Goal: Information Seeking & Learning: Learn about a topic

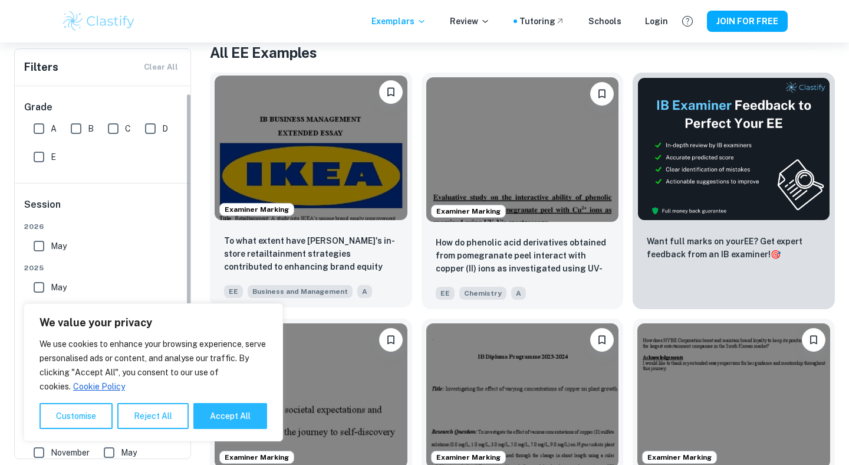
scroll to position [9, 0]
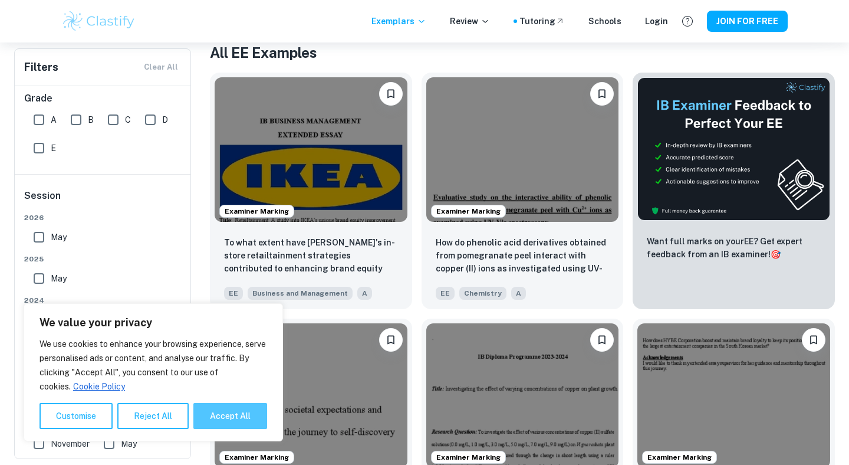
click at [234, 415] on button "Accept All" at bounding box center [230, 416] width 74 height 26
checkbox input "true"
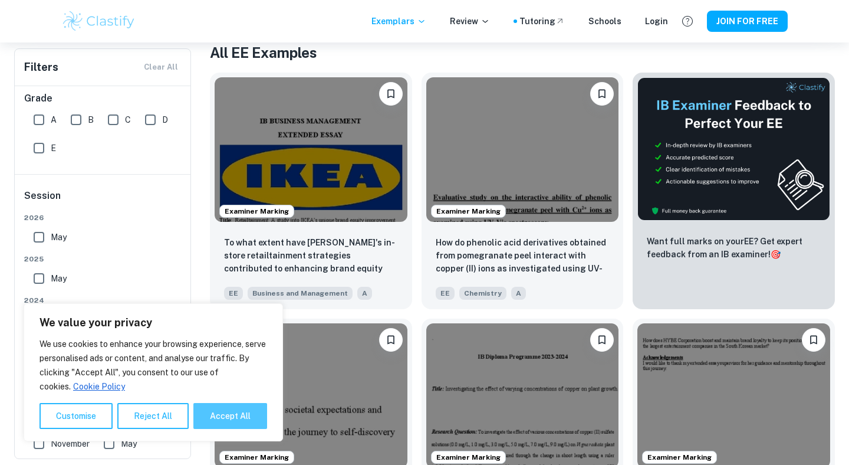
checkbox input "true"
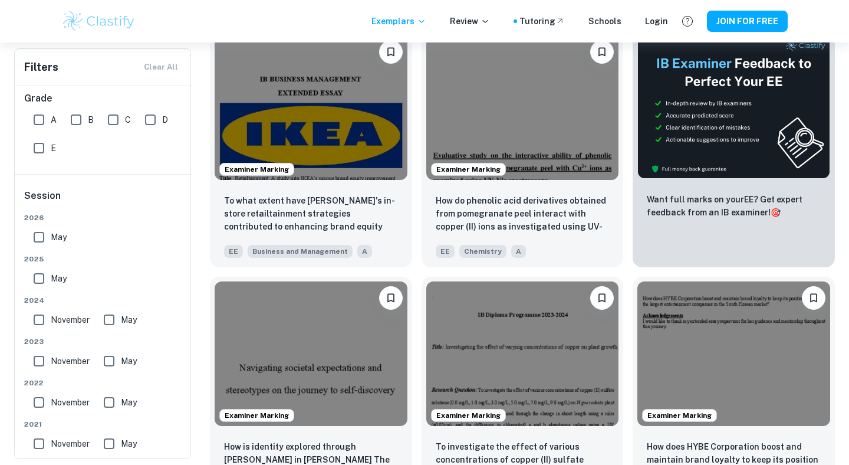
scroll to position [295, 0]
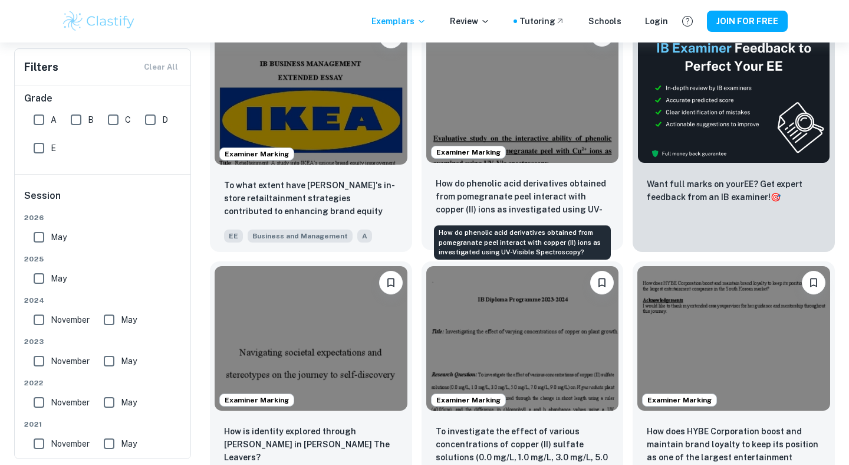
click at [503, 201] on p "How do phenolic acid derivatives obtained from pomegranate peel interact with c…" at bounding box center [523, 197] width 174 height 40
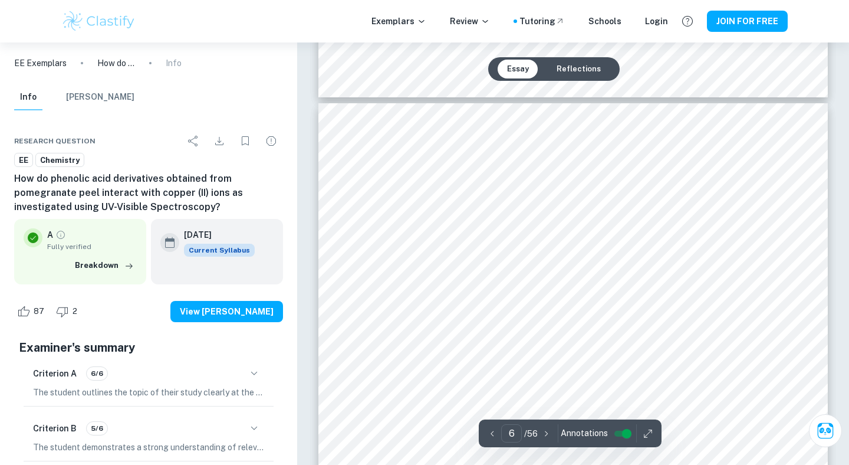
scroll to position [3750, 0]
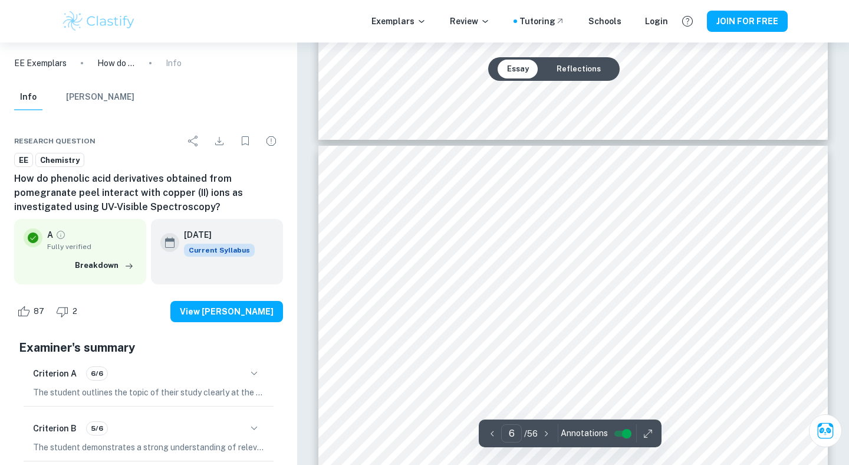
type input "7"
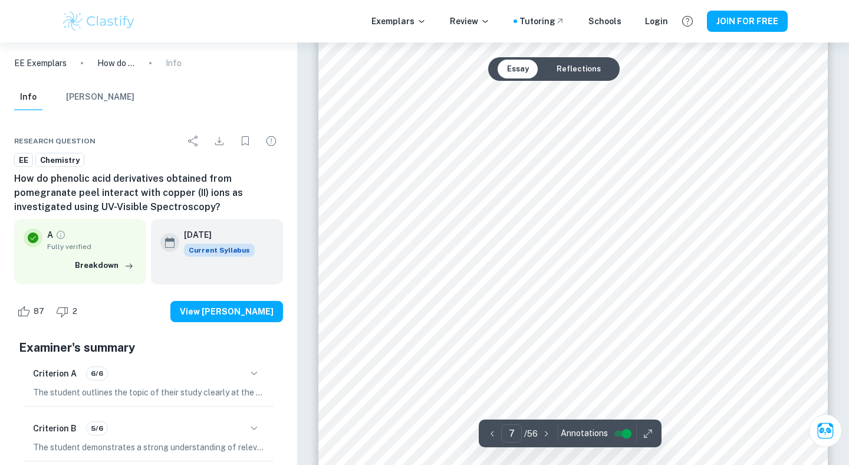
scroll to position [4578, 0]
